Goal: Find specific page/section: Find specific page/section

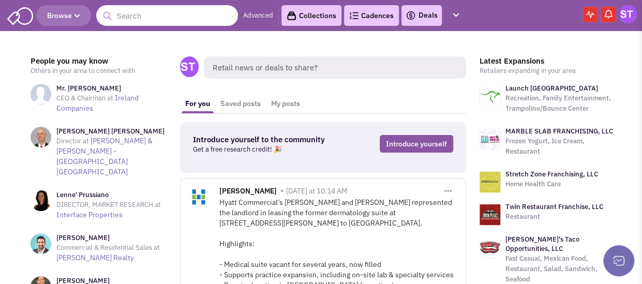
click at [180, 17] on input "text" at bounding box center [167, 15] width 142 height 21
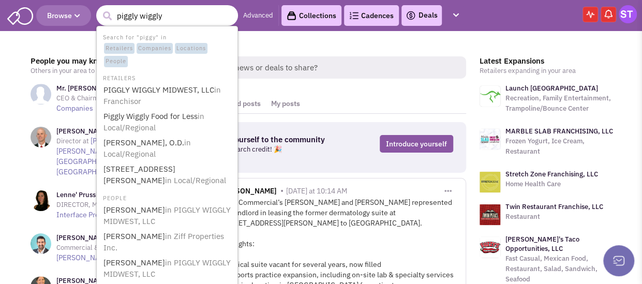
type input "piggly wiggly"
click at [99, 8] on button "submit" at bounding box center [107, 16] width 16 height 16
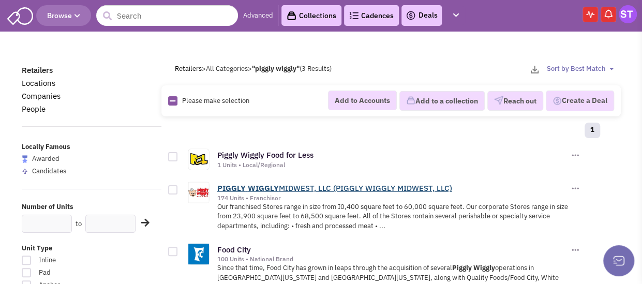
click at [282, 187] on link "PIGGLY WIGGLY MIDWEST, LLC (PIGGLY WIGGLY MIDWEST, LLC)" at bounding box center [334, 188] width 235 height 10
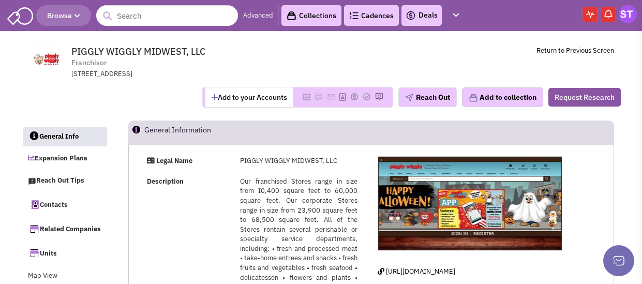
select select
